Goal: Information Seeking & Learning: Learn about a topic

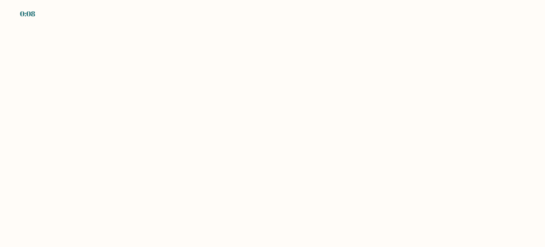
click at [132, 65] on body "0:08" at bounding box center [272, 123] width 545 height 247
click at [103, 39] on body "0:02" at bounding box center [272, 123] width 545 height 247
drag, startPoint x: 35, startPoint y: 15, endPoint x: 40, endPoint y: 15, distance: 4.3
click at [40, 15] on div "0:00" at bounding box center [272, 9] width 545 height 19
drag, startPoint x: 35, startPoint y: 13, endPoint x: 12, endPoint y: 12, distance: 23.8
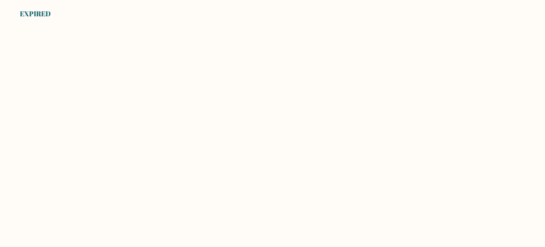
click at [12, 12] on div "EXPIRED" at bounding box center [272, 9] width 545 height 19
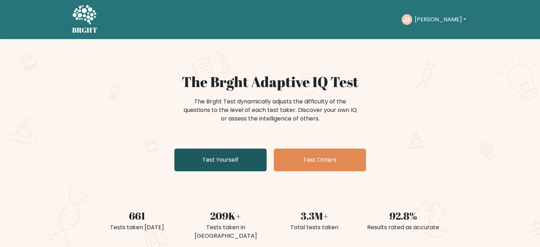
click at [233, 158] on link "Test Yourself" at bounding box center [220, 159] width 92 height 23
click at [220, 163] on link "Test Yourself" at bounding box center [220, 159] width 92 height 23
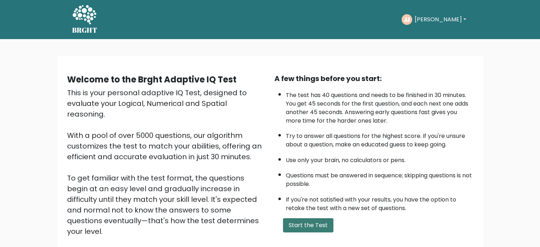
click at [325, 226] on button "Start the Test" at bounding box center [308, 225] width 50 height 14
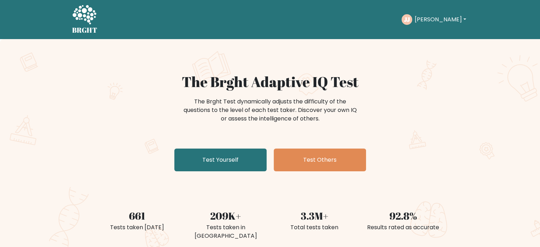
click at [452, 17] on button "Juliana Crizle" at bounding box center [440, 19] width 56 height 9
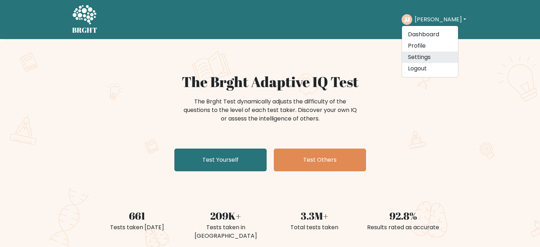
click at [420, 55] on link "Settings" at bounding box center [430, 56] width 56 height 11
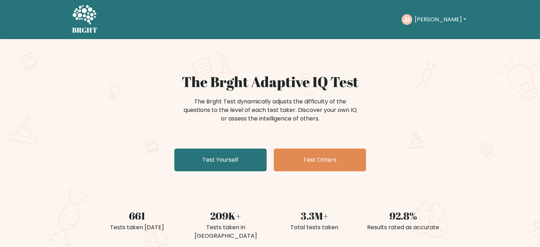
click at [445, 16] on button "Juliana Crizle" at bounding box center [440, 19] width 56 height 9
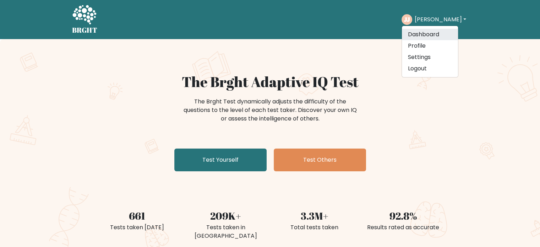
click at [436, 35] on link "Dashboard" at bounding box center [430, 34] width 56 height 11
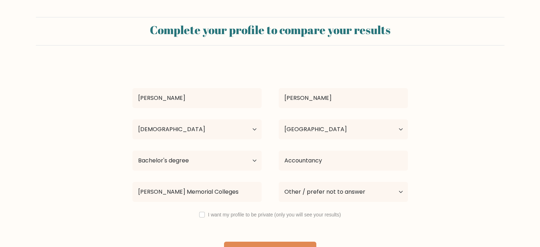
select select "18_24"
select select "PH"
select select "bachelors_degree"
select select "other"
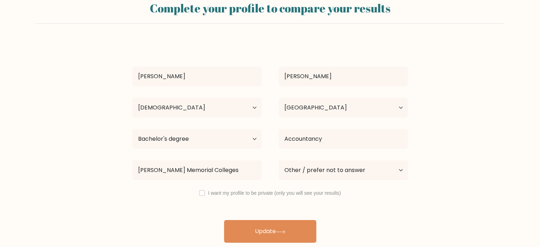
scroll to position [22, 0]
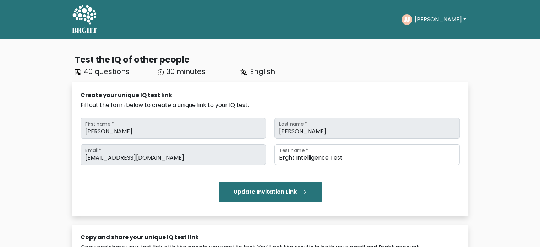
drag, startPoint x: 438, startPoint y: 22, endPoint x: 428, endPoint y: 37, distance: 17.7
click at [438, 22] on button "[PERSON_NAME]" at bounding box center [440, 19] width 56 height 9
click at [425, 45] on link "Profile" at bounding box center [430, 45] width 56 height 11
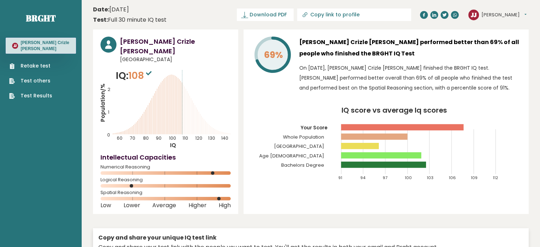
click at [51, 65] on ul "Retake test Test others Test Results" at bounding box center [31, 80] width 50 height 37
click at [30, 62] on link "Retake test" at bounding box center [30, 65] width 43 height 7
click at [42, 66] on link "Retake test" at bounding box center [30, 65] width 43 height 7
click at [45, 94] on link "Test Results" at bounding box center [30, 95] width 43 height 7
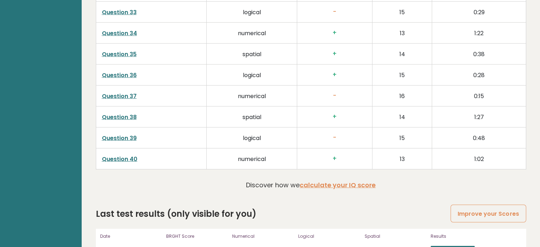
scroll to position [1825, 0]
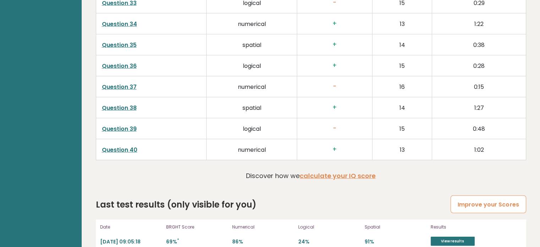
click at [493, 195] on link "Improve your Scores" at bounding box center [487, 204] width 75 height 18
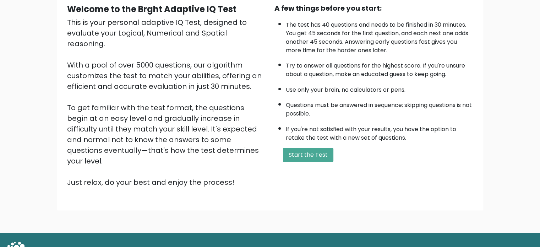
scroll to position [71, 0]
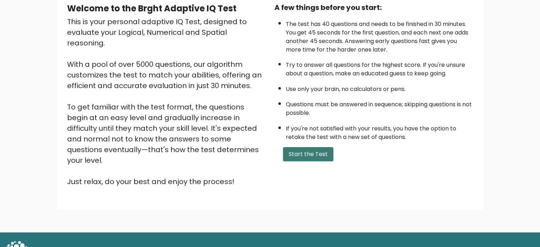
click at [315, 149] on button "Start the Test" at bounding box center [308, 154] width 50 height 14
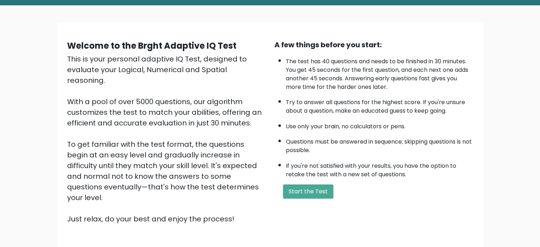
scroll to position [35, 0]
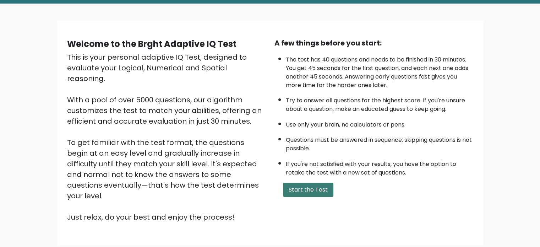
click at [306, 185] on button "Start the Test" at bounding box center [308, 189] width 50 height 14
